Goal: Task Accomplishment & Management: Manage account settings

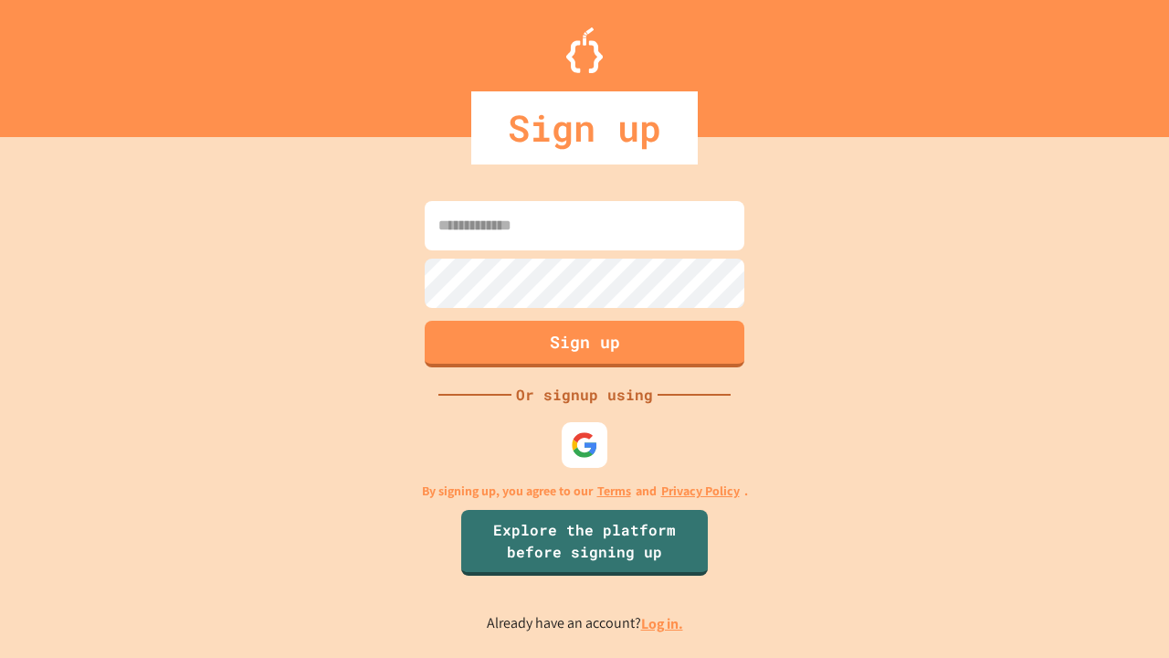
click at [663, 623] on link "Log in." at bounding box center [662, 623] width 42 height 19
